Goal: Navigation & Orientation: Go to known website

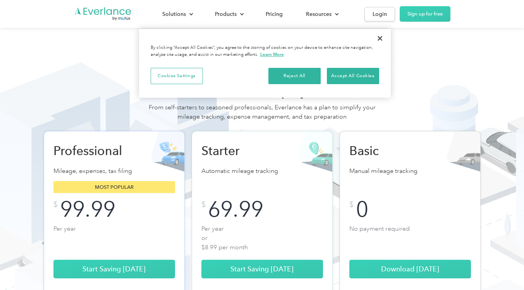
click at [491, 152] on div "Companies Individuals Choose from flexible plan options Add drivers to the vehi…" at bounding box center [261, 247] width 493 height 403
click at [358, 70] on button "Accept All Cookies" at bounding box center [353, 76] width 52 height 16
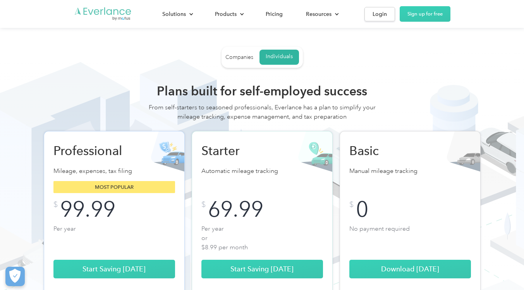
click at [112, 14] on img "Go to homepage" at bounding box center [103, 14] width 58 height 15
